Goal: Task Accomplishment & Management: Manage account settings

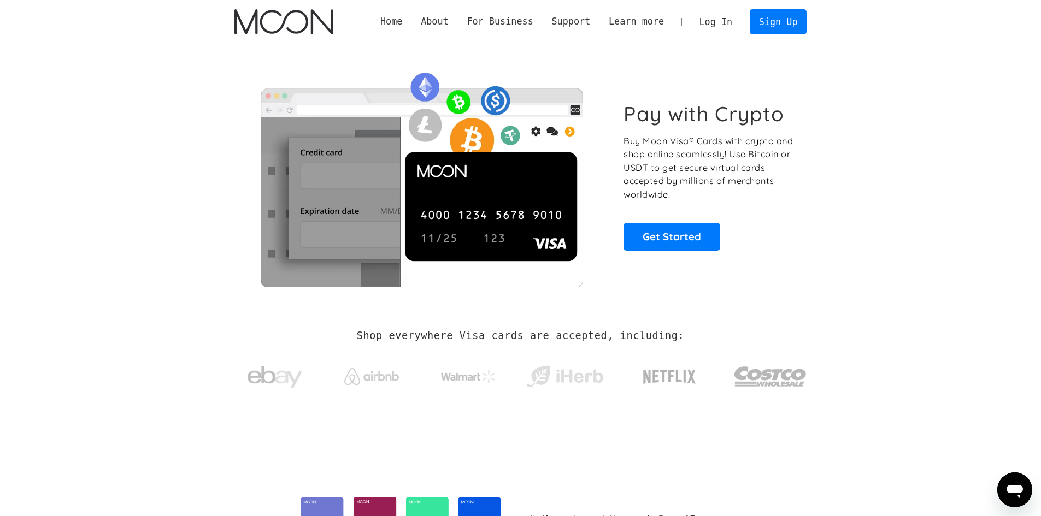
click at [718, 19] on link "Log In" at bounding box center [715, 22] width 51 height 24
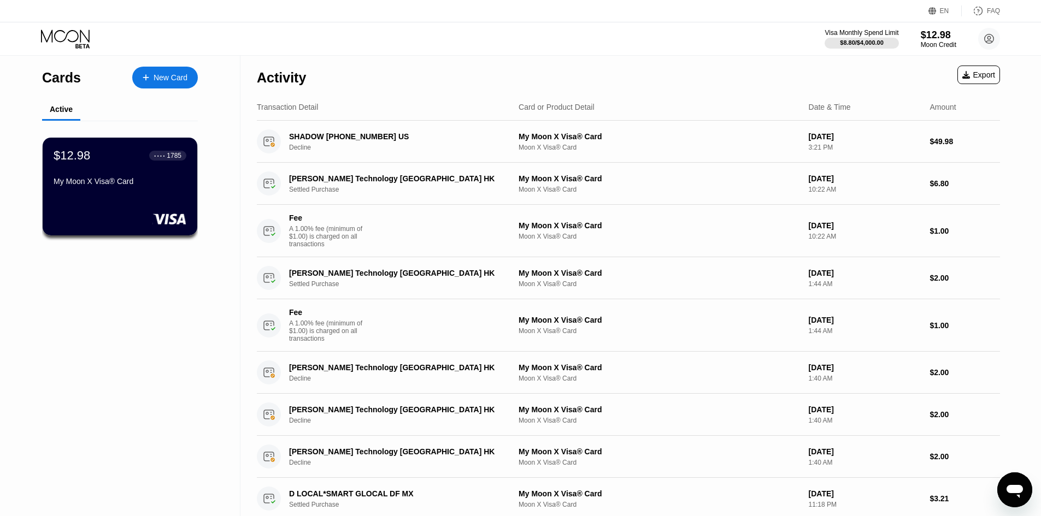
click at [227, 145] on div "Cards New Card Active $12.98 ● ● ● ● 1785 My Moon X Visa® Card" at bounding box center [120, 382] width 240 height 653
